Goal: Find specific page/section: Locate item on page

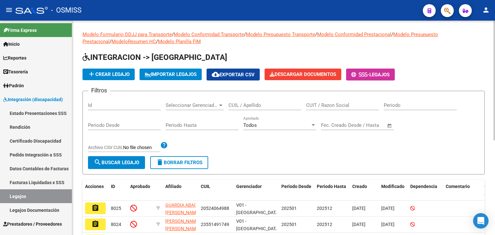
scroll to position [64, 0]
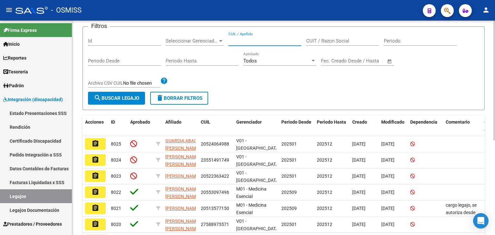
click at [233, 39] on input "CUIL / Apellido" at bounding box center [265, 41] width 73 height 6
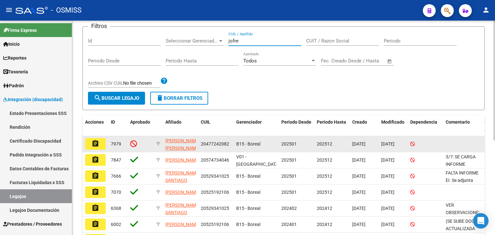
type input "jofre"
click at [96, 144] on mat-icon "assignment" at bounding box center [96, 144] width 8 height 8
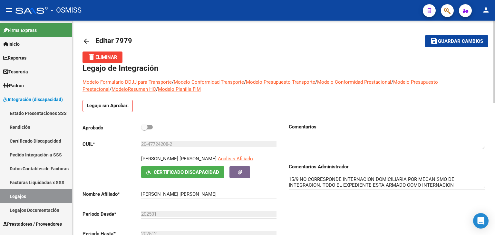
click at [363, 140] on textarea at bounding box center [387, 142] width 196 height 13
click at [334, 202] on div "Comentarios Comentarios Administrador 15/9 NO CORRESPONDE INTERNACION DOMICILIA…" at bounding box center [384, 197] width 201 height 146
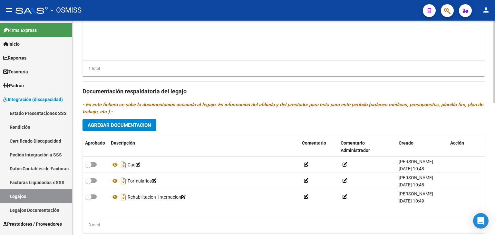
scroll to position [344, 0]
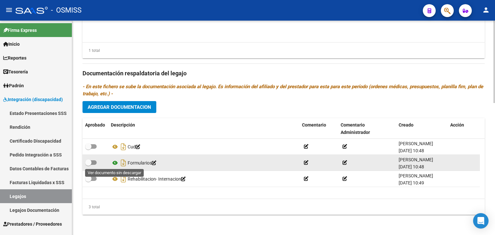
click at [114, 160] on icon at bounding box center [115, 163] width 8 height 8
